Goal: Transaction & Acquisition: Purchase product/service

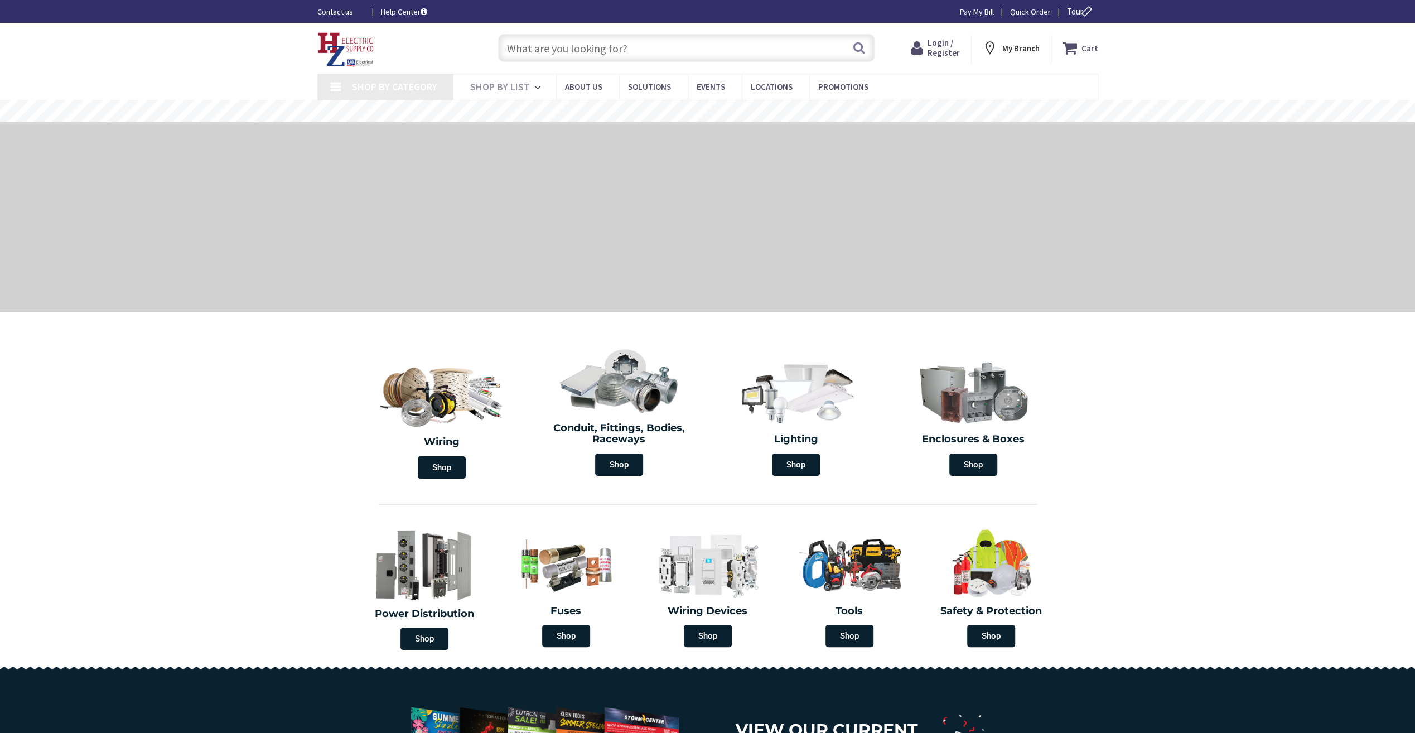
click at [595, 41] on input "text" at bounding box center [686, 48] width 376 height 28
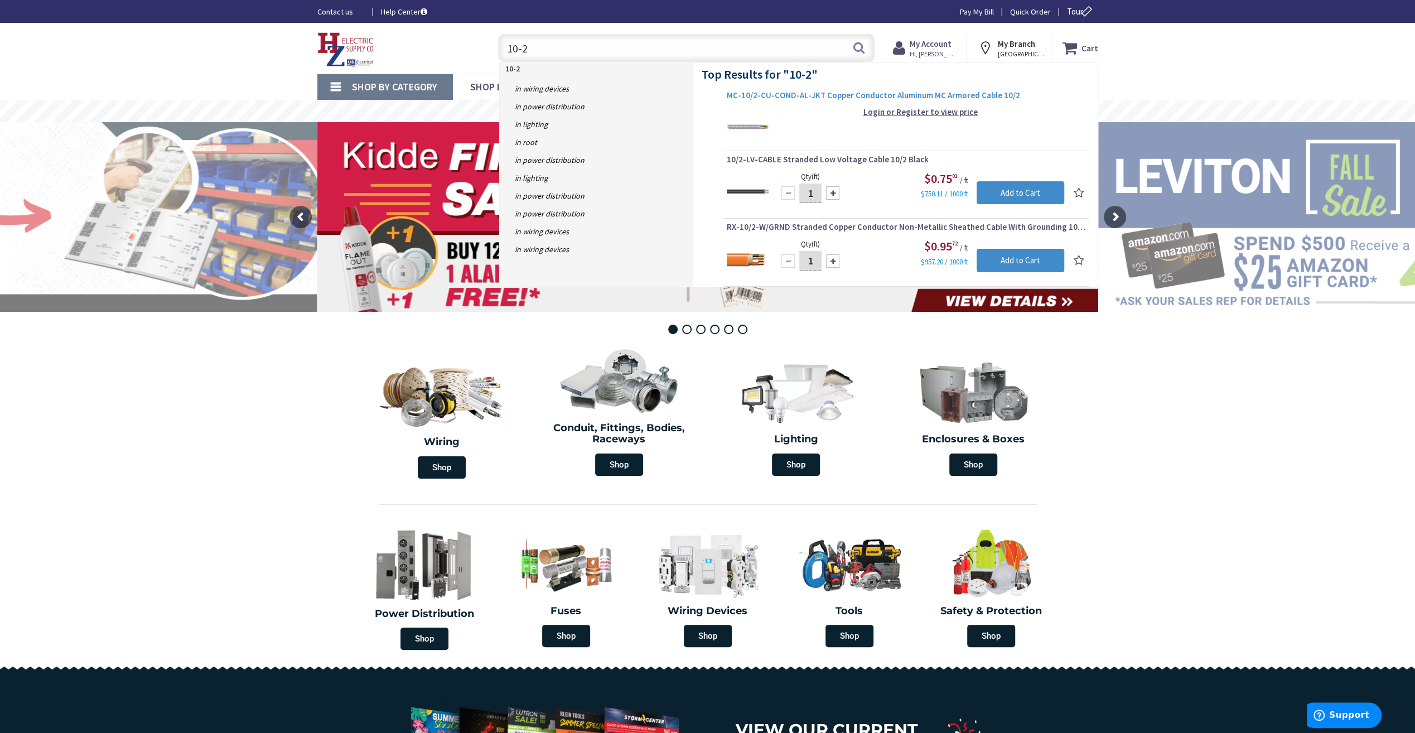
type input "10-2"
click at [766, 94] on span "MC-10/2-CU-COND-AL-JKT Copper Conductor Aluminum MC Armored Cable 10/2" at bounding box center [906, 95] width 360 height 11
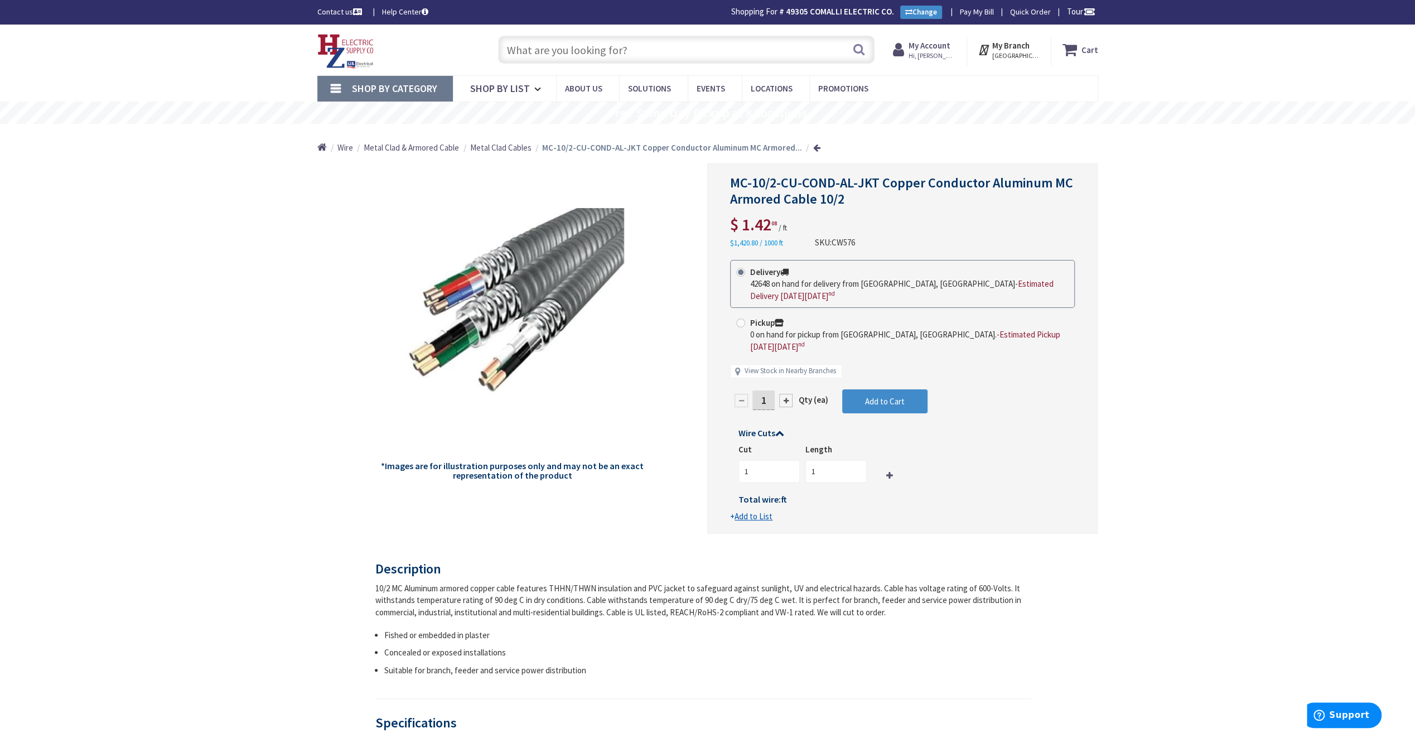
click at [651, 43] on input "text" at bounding box center [686, 50] width 376 height 28
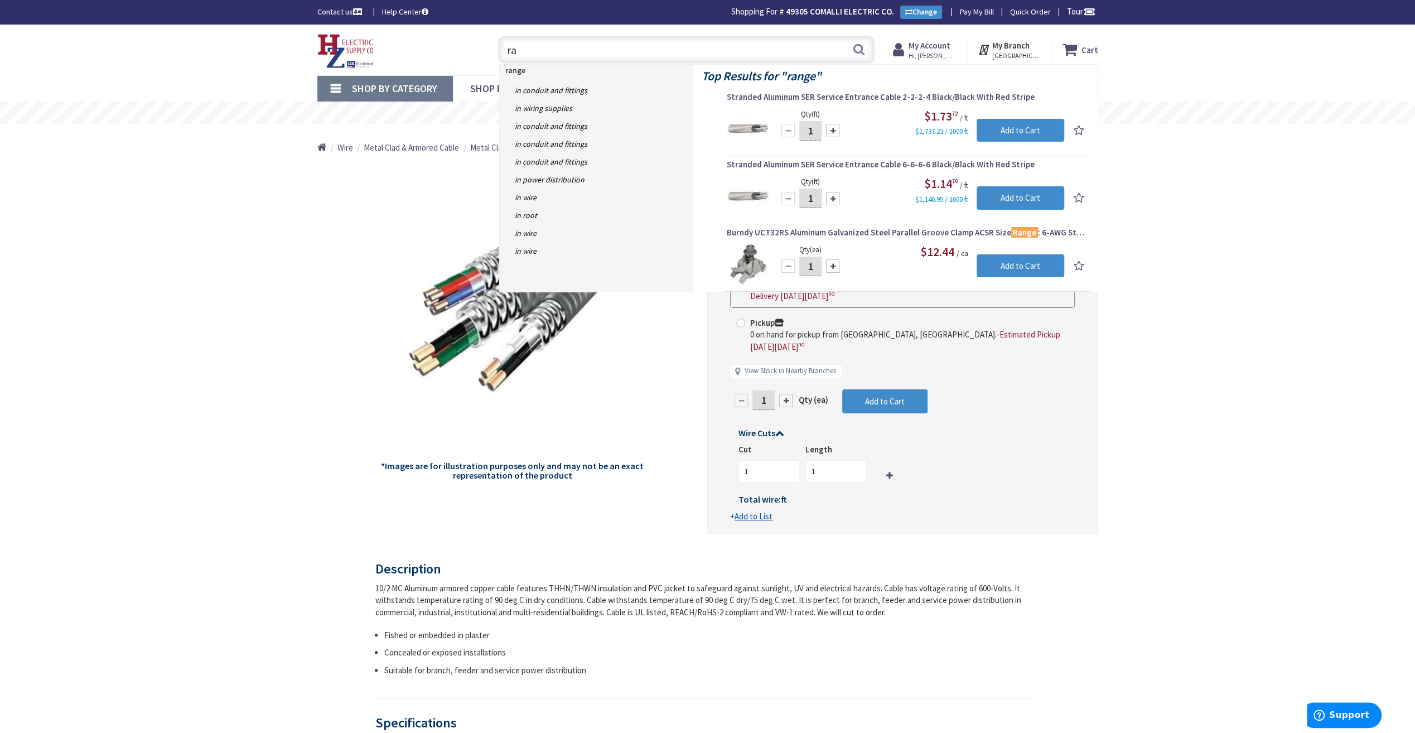
type input "r"
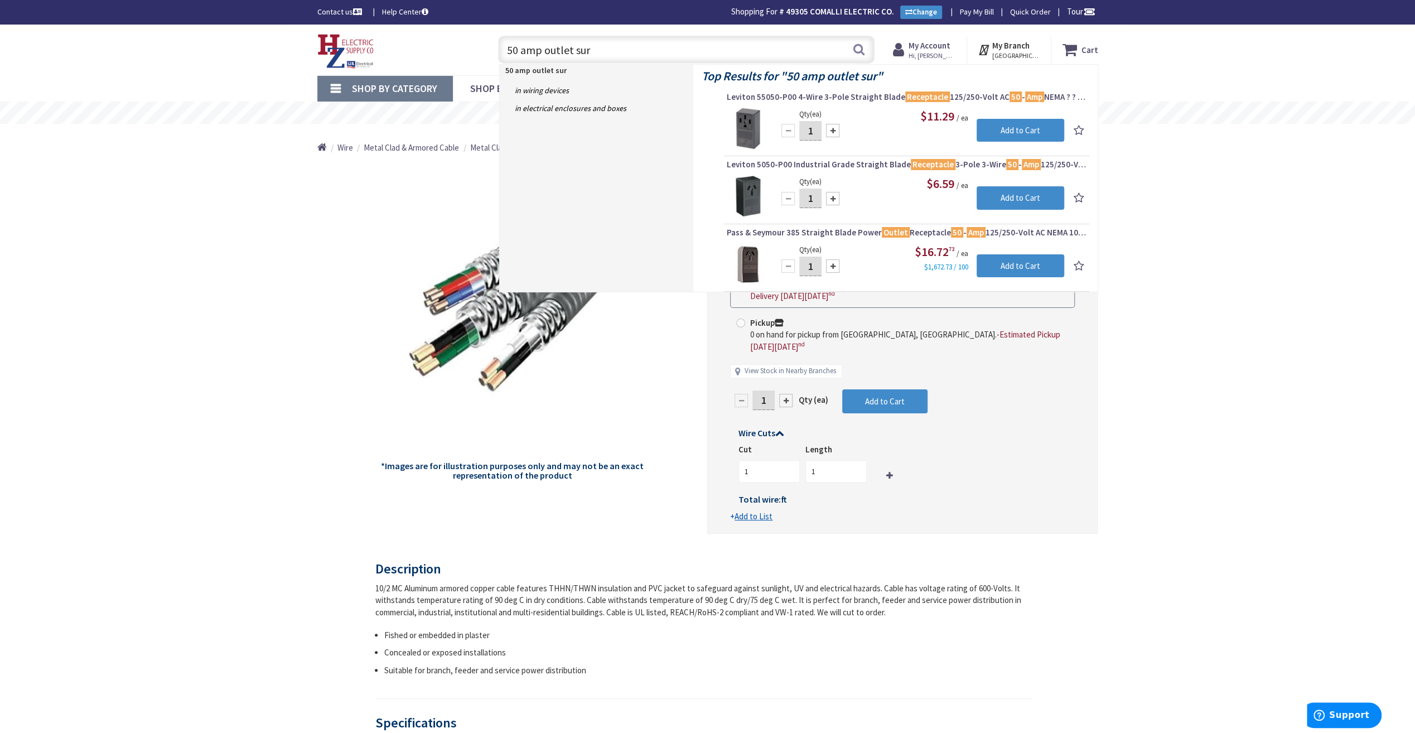
type input "50 amp outlet sur"
